Goal: Task Accomplishment & Management: Complete application form

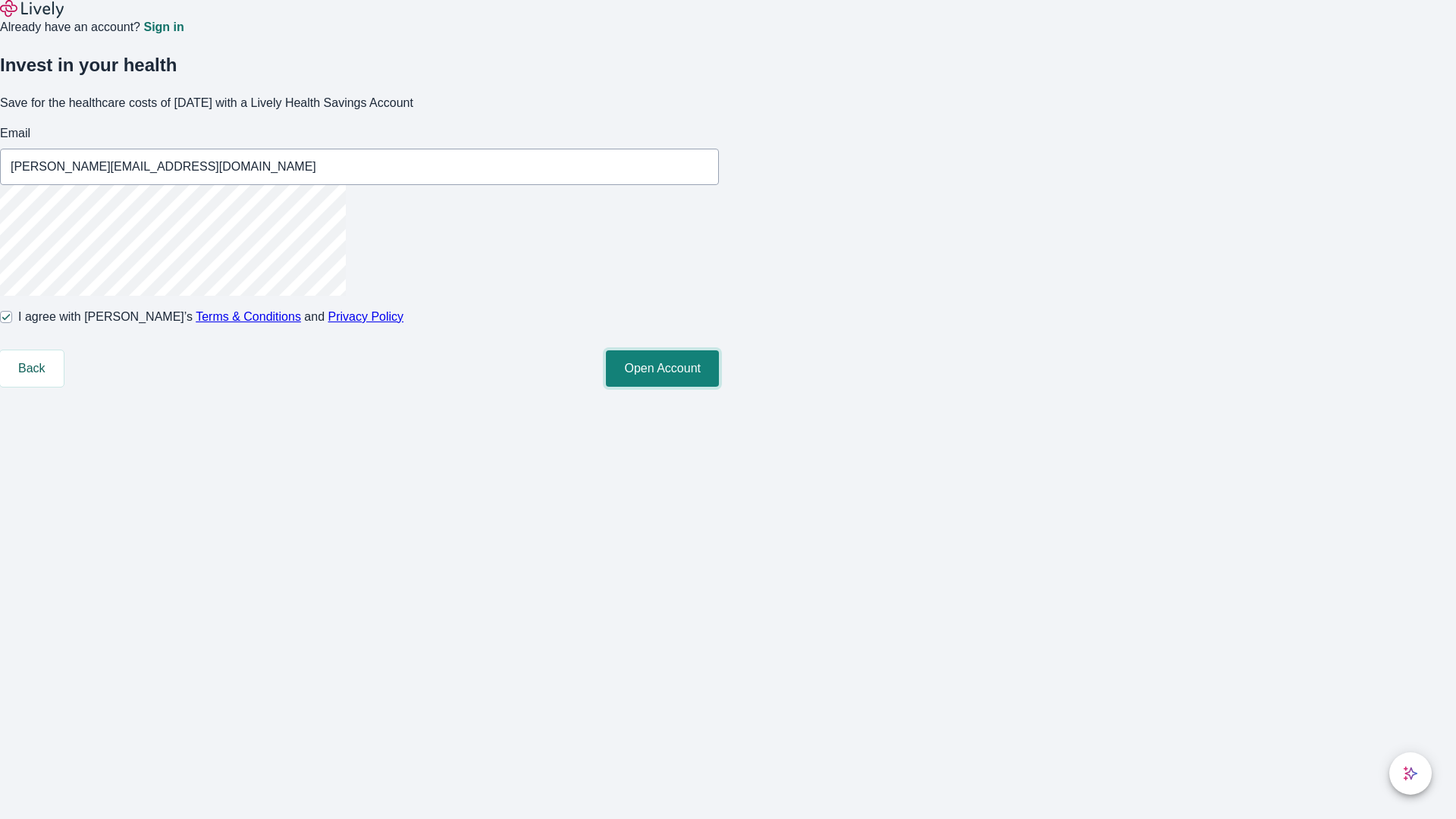
click at [719, 387] on button "Open Account" at bounding box center [662, 368] width 113 height 36
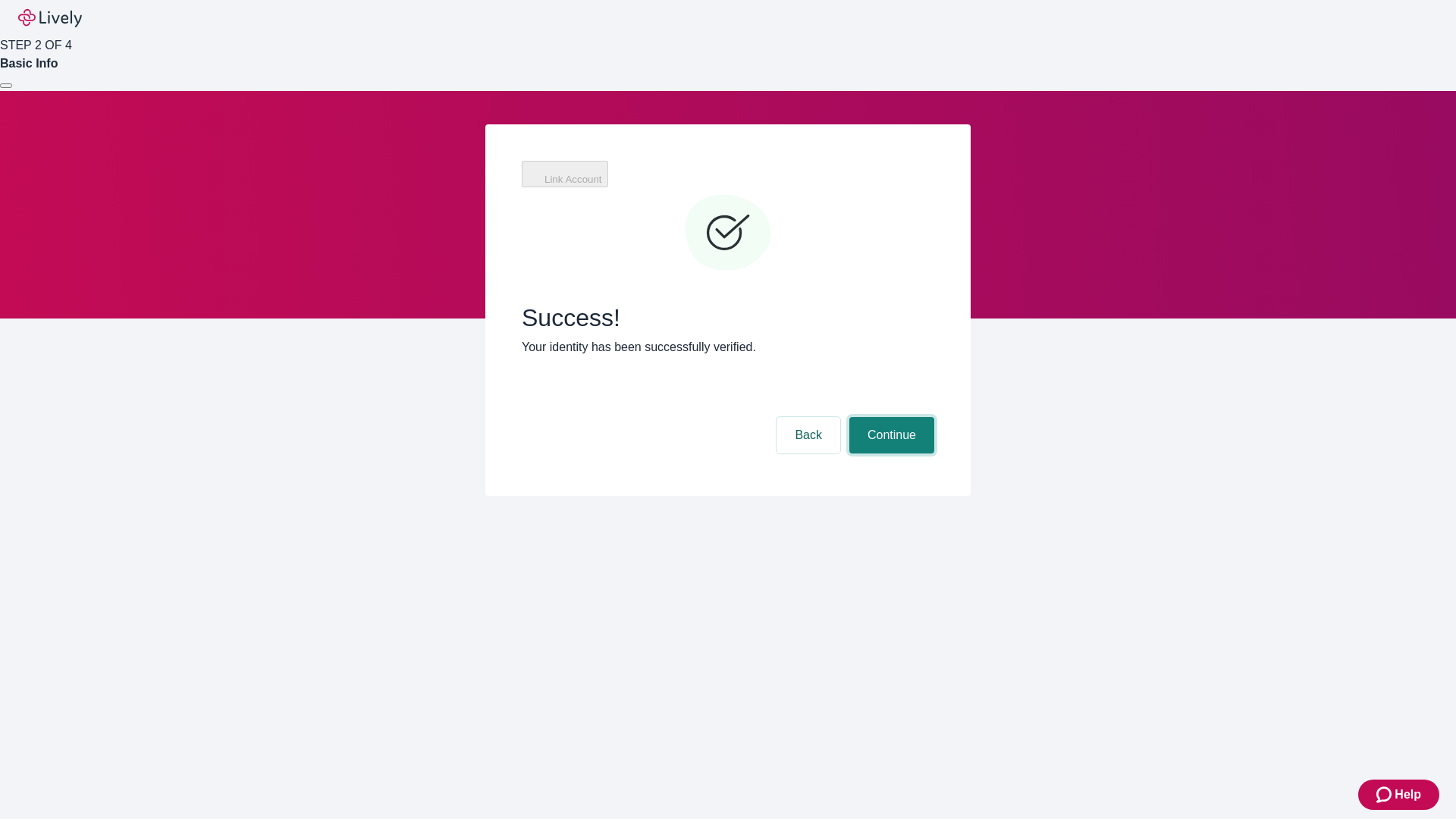
click at [889, 417] on button "Continue" at bounding box center [892, 435] width 85 height 36
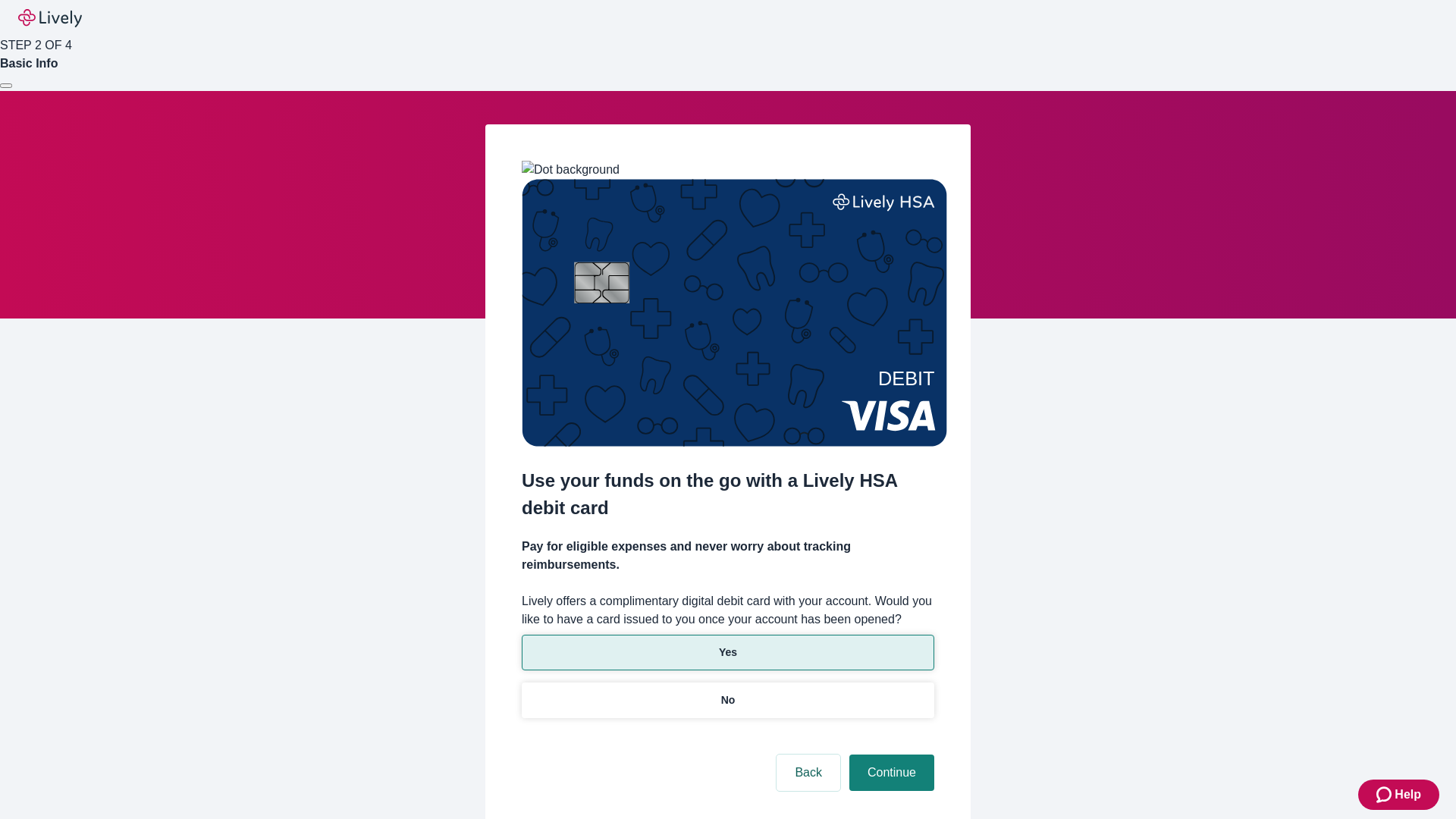
click at [727, 645] on p "Yes" at bounding box center [728, 652] width 19 height 16
click at [889, 755] on button "Continue" at bounding box center [892, 772] width 85 height 36
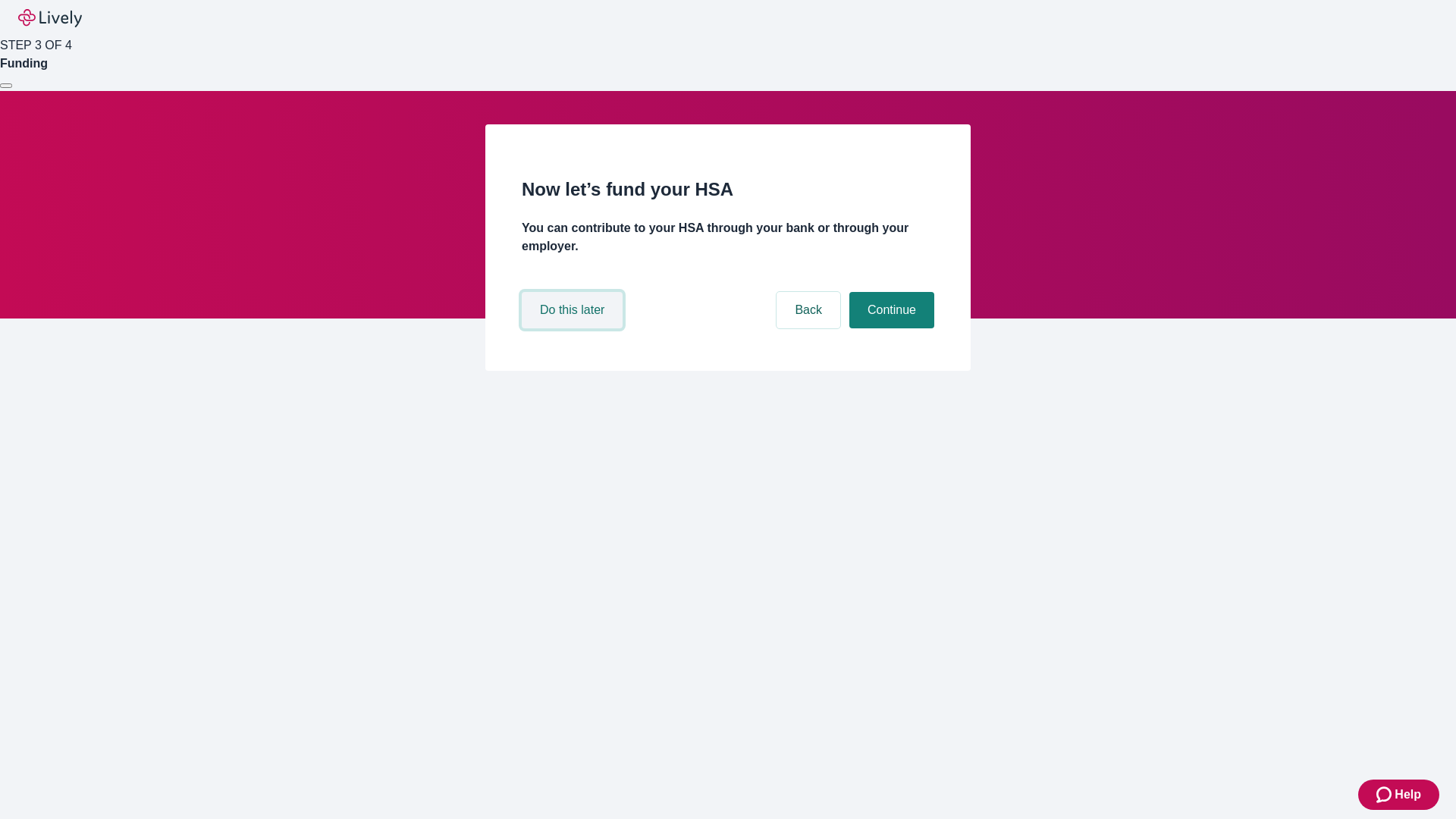
click at [574, 328] on button "Do this later" at bounding box center [572, 310] width 101 height 36
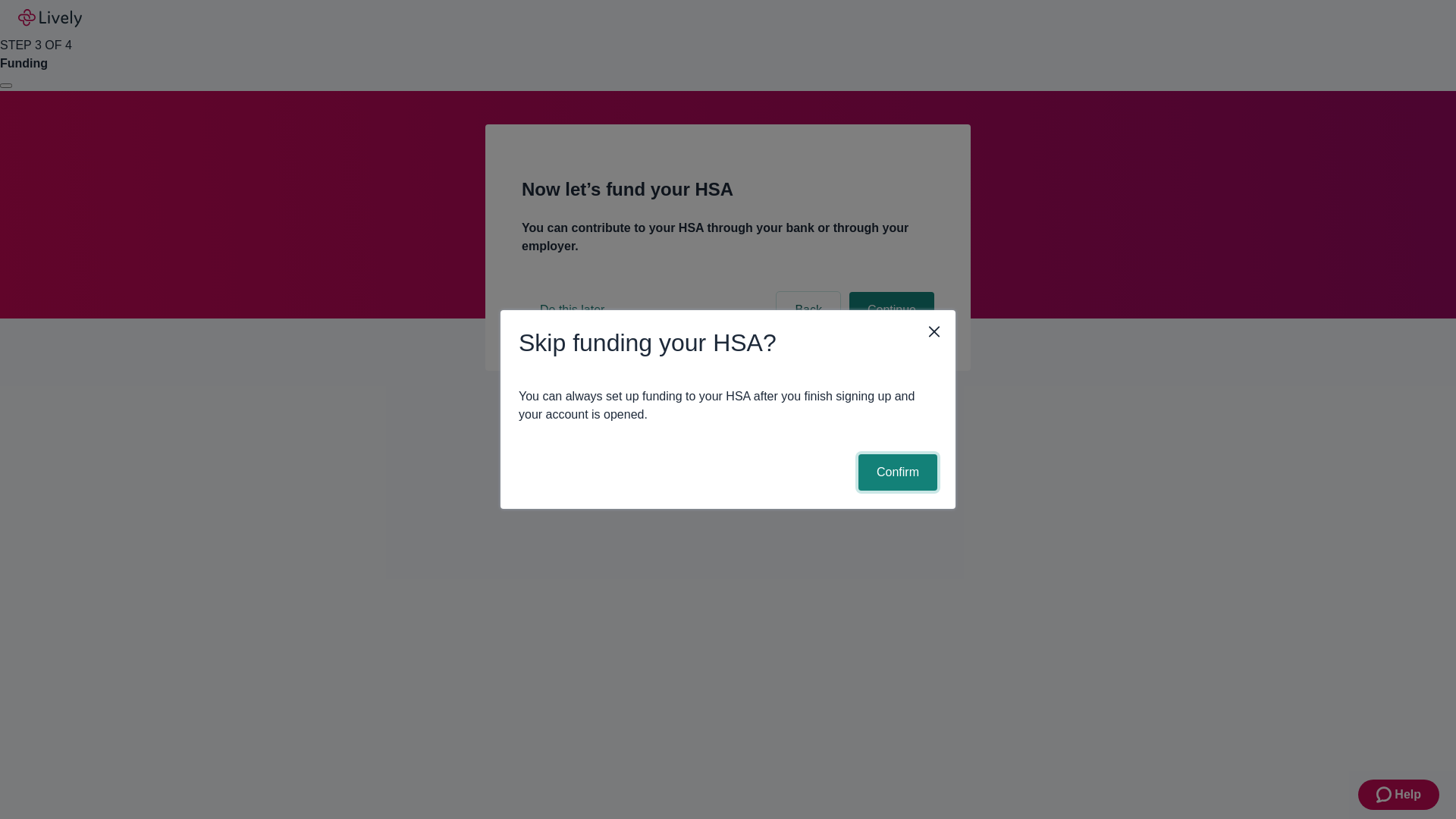
click at [895, 472] on button "Confirm" at bounding box center [897, 472] width 79 height 36
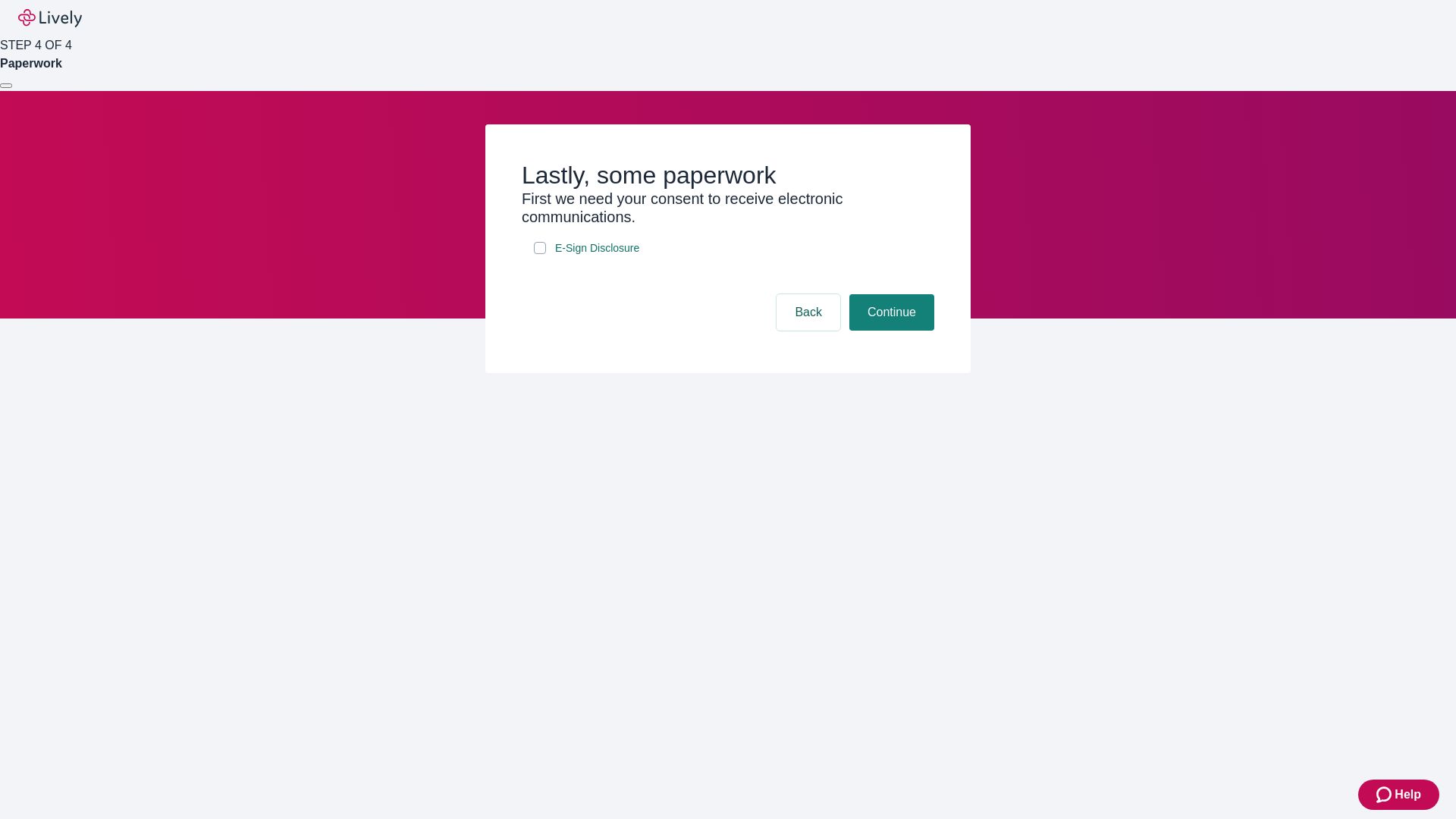
click at [540, 254] on input "E-Sign Disclosure" at bounding box center [540, 248] width 12 height 12
checkbox input "true"
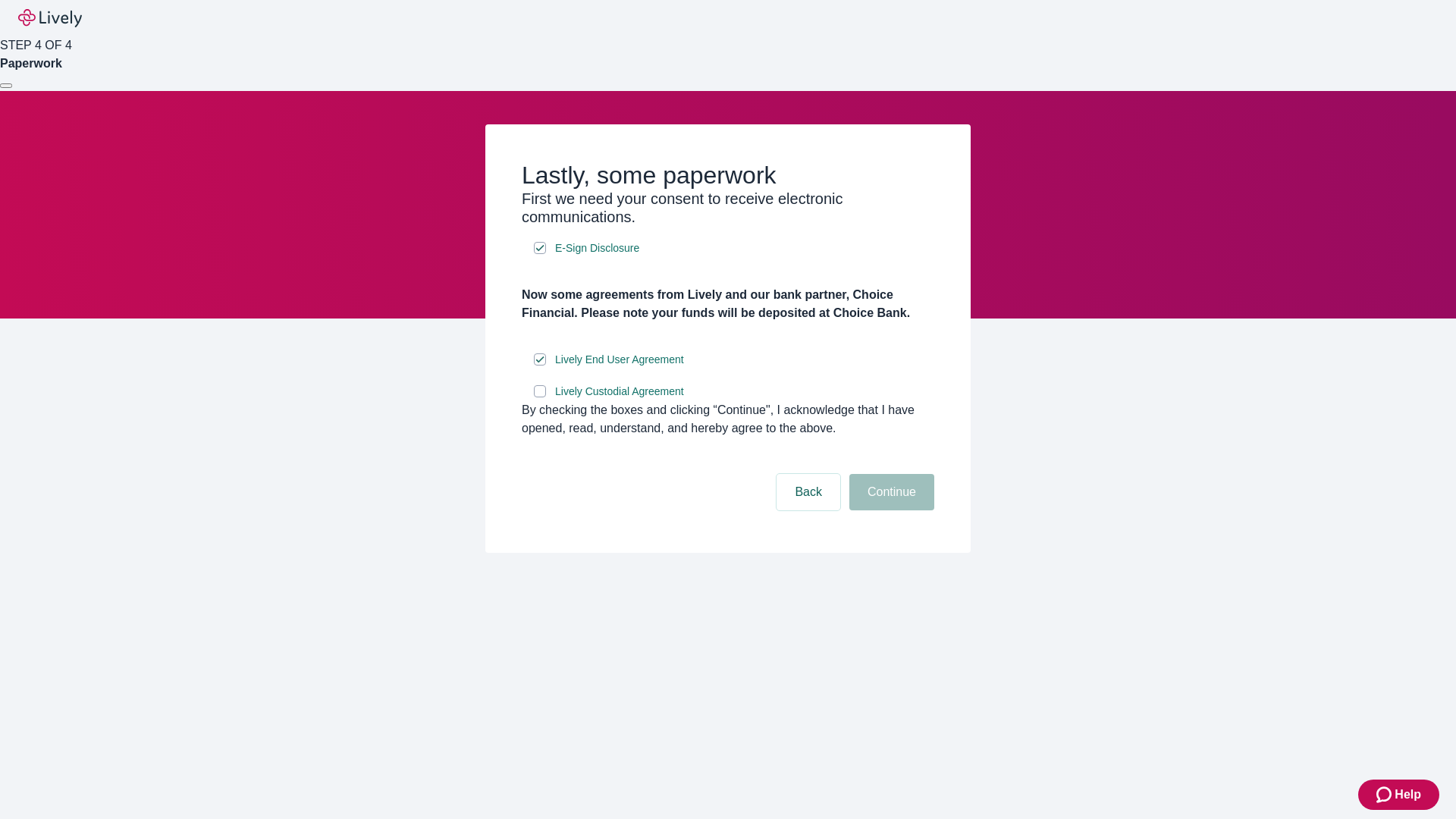
click at [540, 398] on input "Lively Custodial Agreement" at bounding box center [540, 391] width 12 height 12
checkbox input "true"
click at [889, 510] on button "Continue" at bounding box center [892, 492] width 85 height 36
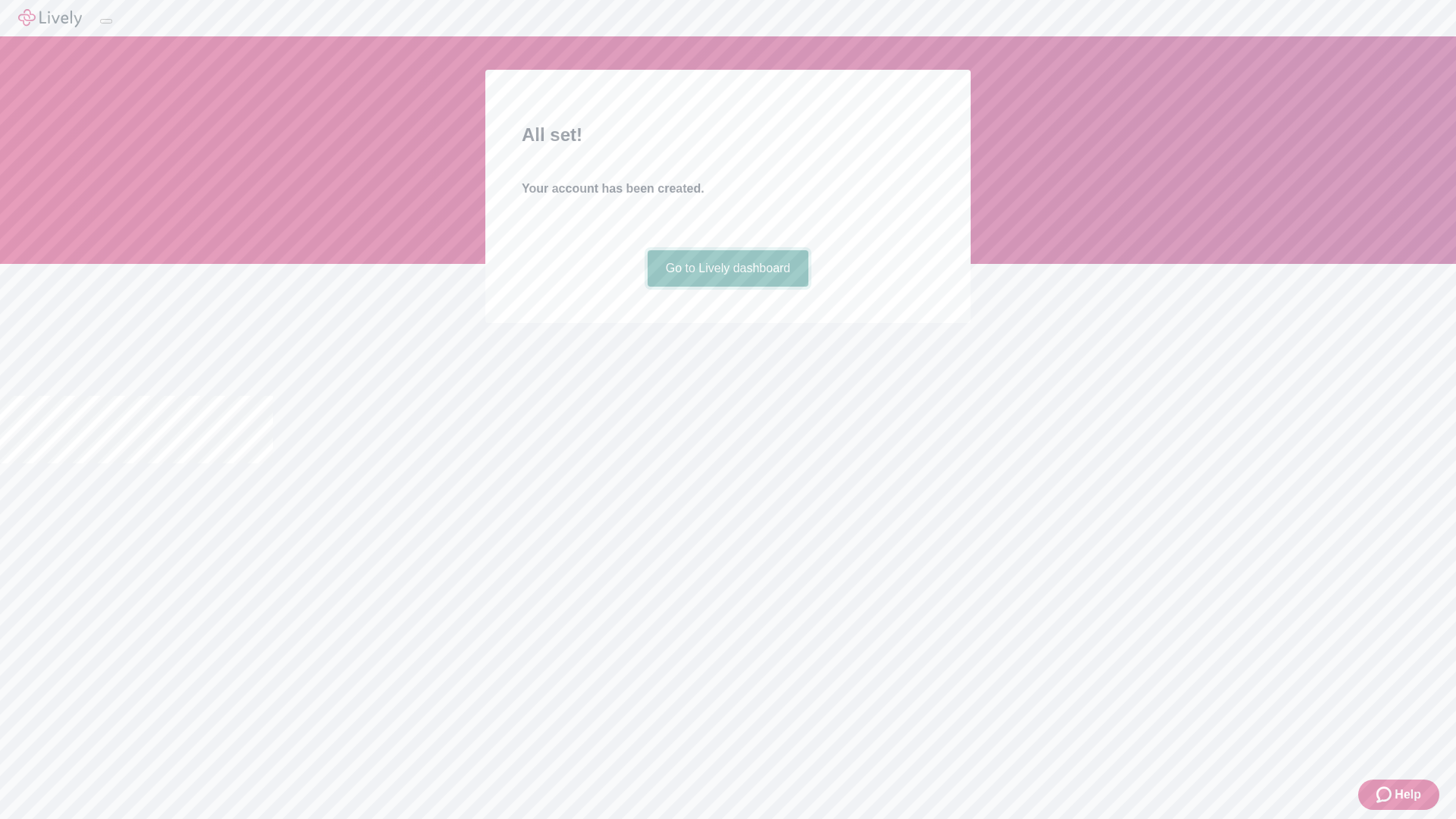
click at [727, 287] on link "Go to Lively dashboard" at bounding box center [728, 268] width 162 height 36
